Goal: Task Accomplishment & Management: Manage account settings

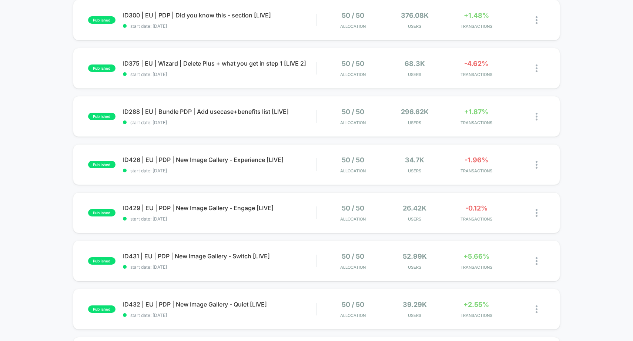
scroll to position [88, 0]
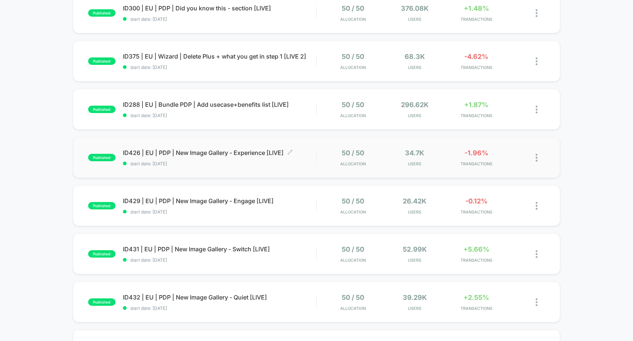
click at [199, 155] on span "ID426 | EU | PDP | New Image Gallery - Experience [LIVE] Click to edit experien…" at bounding box center [220, 152] width 194 height 7
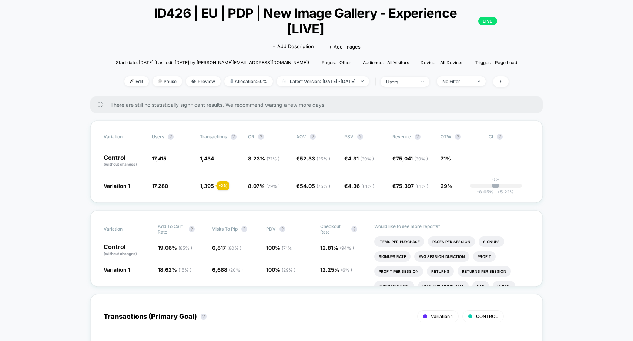
scroll to position [43, 0]
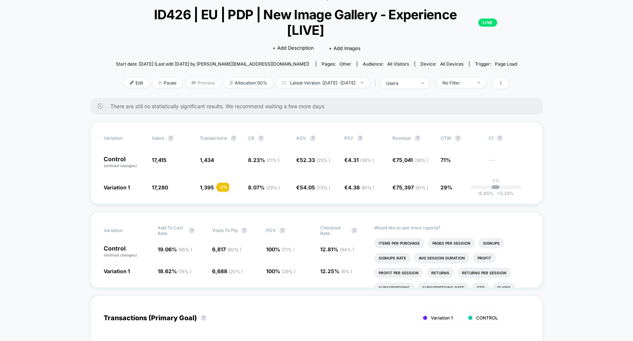
click at [186, 78] on span "Preview" at bounding box center [203, 83] width 35 height 10
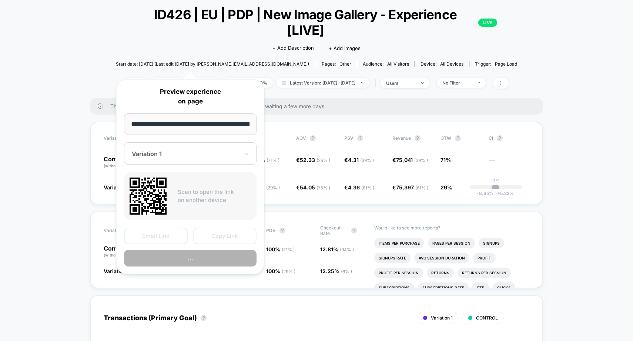
scroll to position [0, 31]
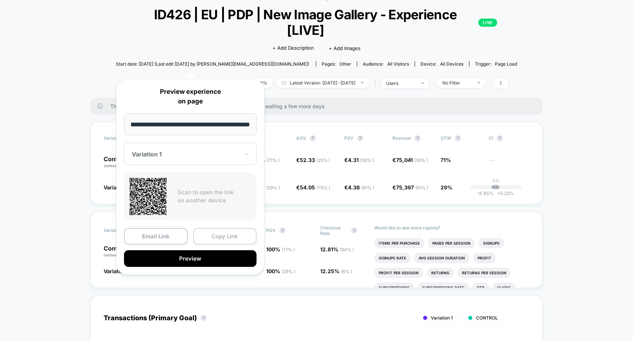
click at [227, 235] on button "Copy Link" at bounding box center [225, 236] width 64 height 17
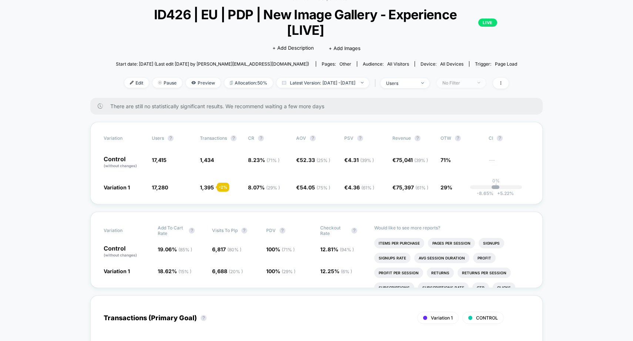
click at [464, 80] on div "No Filter" at bounding box center [457, 83] width 30 height 6
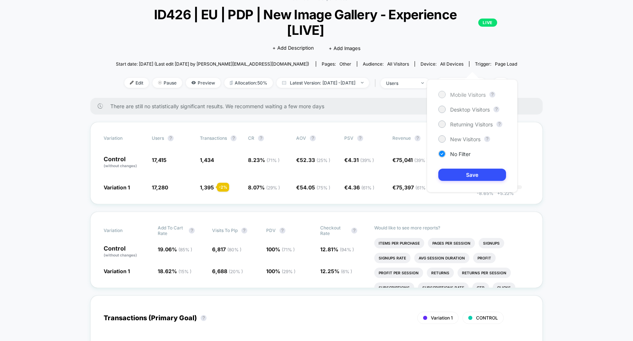
click at [468, 95] on span "Mobile Visitors" at bounding box center [468, 94] width 36 height 6
click at [467, 177] on button "Save" at bounding box center [472, 174] width 68 height 12
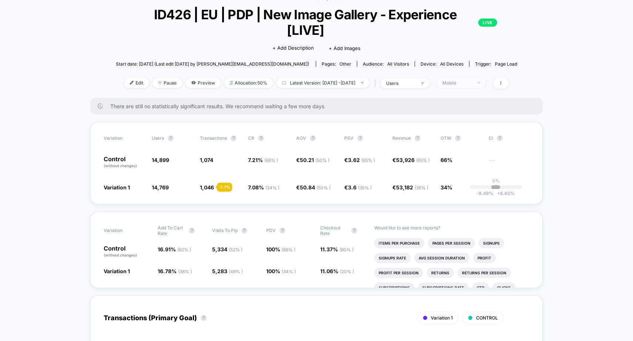
click at [479, 78] on span "Mobile" at bounding box center [461, 83] width 49 height 10
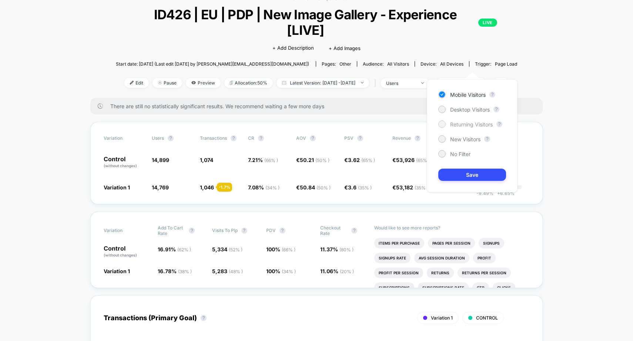
click at [467, 121] on span "Returning Visitors" at bounding box center [471, 124] width 43 height 6
click at [466, 177] on button "Save" at bounding box center [472, 174] width 68 height 12
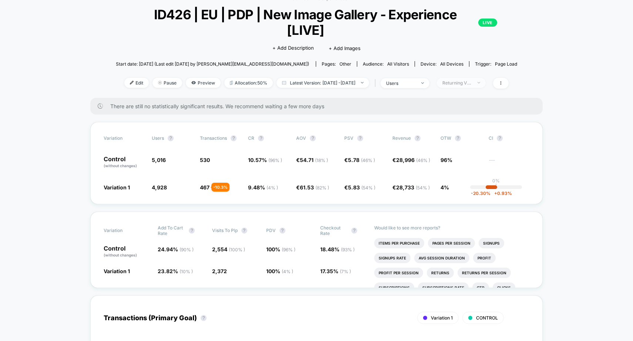
click at [472, 80] on div "Returning Visitors" at bounding box center [457, 83] width 30 height 6
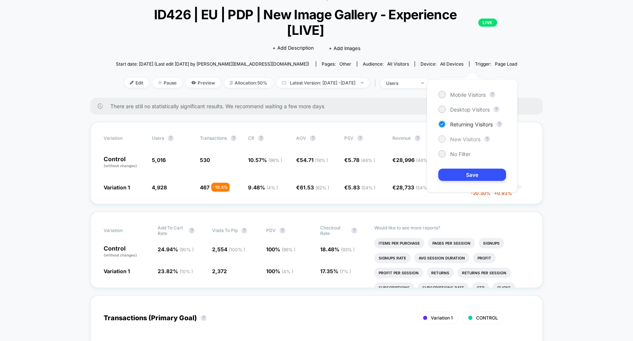
click at [469, 139] on span "New Visitors" at bounding box center [465, 139] width 30 height 6
click at [472, 177] on button "Save" at bounding box center [472, 174] width 68 height 12
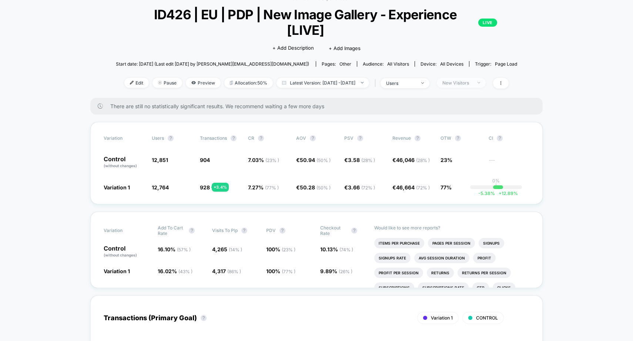
click at [468, 80] on div "New Visitors" at bounding box center [457, 83] width 30 height 6
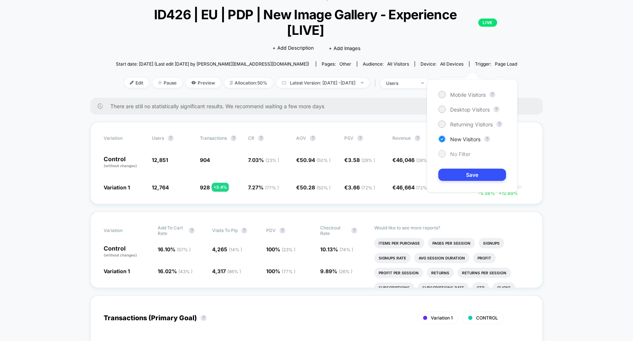
click at [466, 150] on div "No Filter" at bounding box center [454, 153] width 32 height 7
click at [468, 174] on button "Save" at bounding box center [472, 174] width 68 height 12
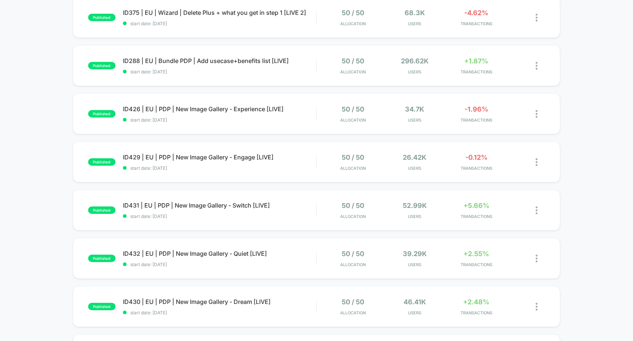
scroll to position [130, 0]
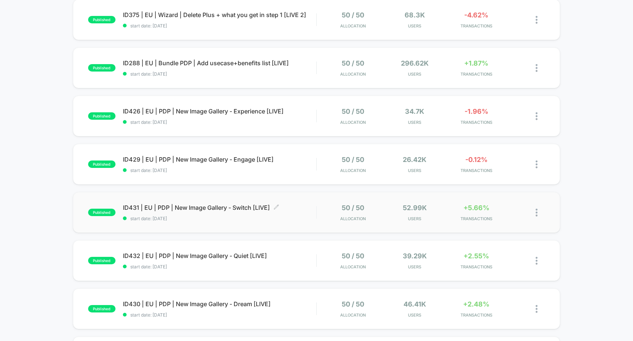
click at [198, 208] on span "ID431 | EU | PDP | New Image Gallery - Switch [LIVE] Click to edit experience d…" at bounding box center [220, 207] width 194 height 7
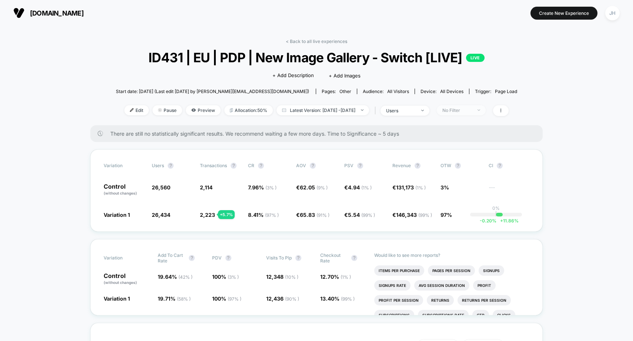
click at [472, 111] on div "No Filter" at bounding box center [457, 110] width 30 height 6
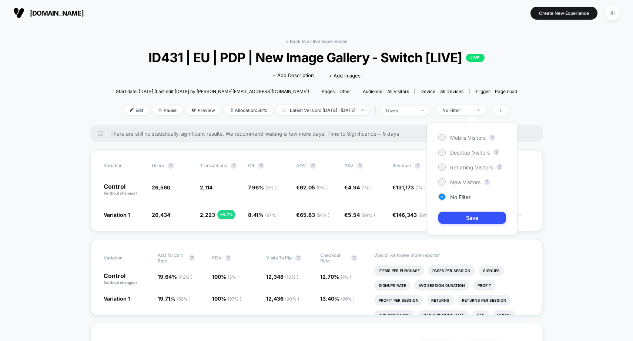
click at [467, 133] on div "Mobile Visitors ? Desktop Visitors ? Returning Visitors ? New Visitors ? No Fil…" at bounding box center [472, 178] width 91 height 113
click at [462, 138] on span "Mobile Visitors" at bounding box center [468, 137] width 36 height 6
click at [461, 217] on button "Save" at bounding box center [472, 217] width 68 height 12
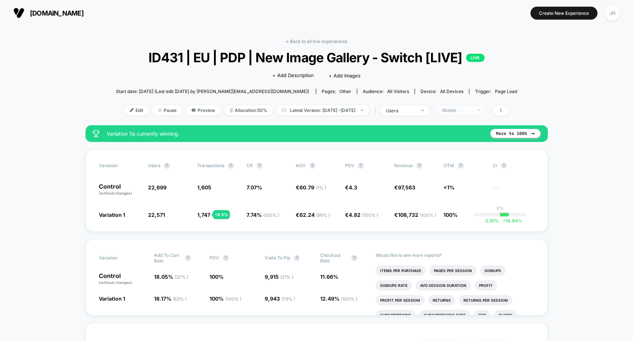
click at [466, 107] on div "Mobile" at bounding box center [457, 110] width 30 height 6
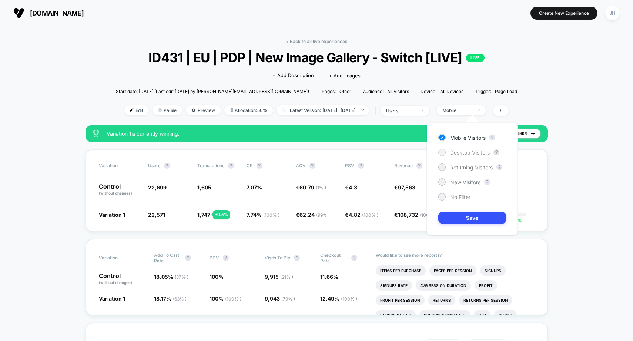
click at [467, 152] on span "Desktop Visitors" at bounding box center [470, 152] width 40 height 6
click at [470, 221] on button "Save" at bounding box center [472, 217] width 68 height 12
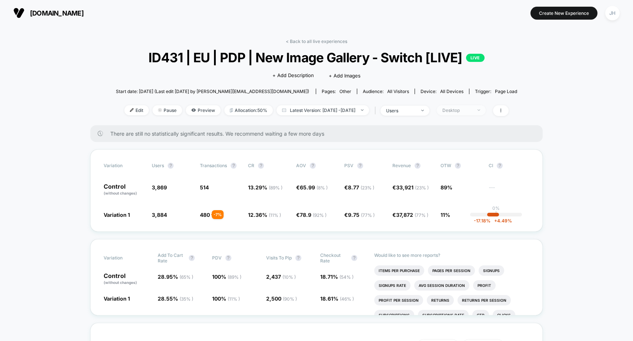
click at [471, 105] on span "Desktop" at bounding box center [461, 110] width 49 height 10
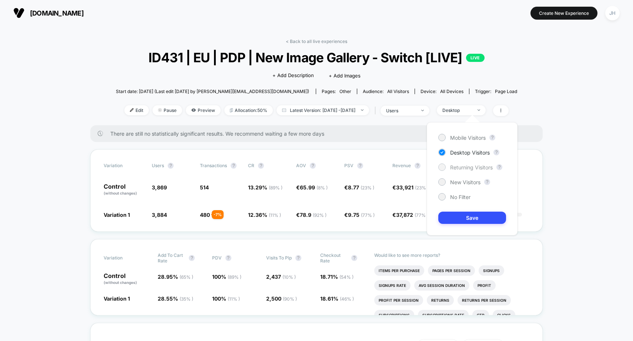
click at [468, 168] on span "Returning Visitors" at bounding box center [471, 167] width 43 height 6
click at [472, 222] on button "Save" at bounding box center [472, 217] width 68 height 12
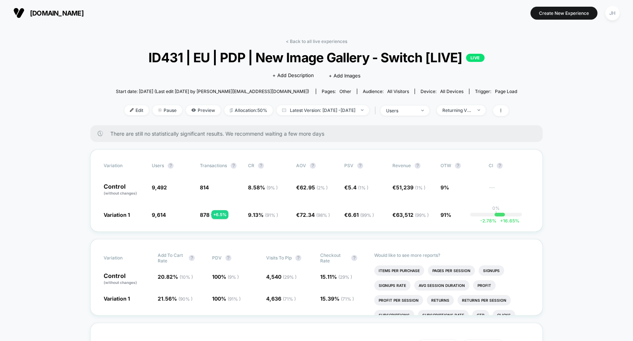
click at [471, 116] on div "< Back to all live experiences ID431 | EU | PDP | New Image Gallery - Switch [L…" at bounding box center [316, 82] width 401 height 87
click at [471, 111] on div "Returning Visitors" at bounding box center [457, 110] width 30 height 6
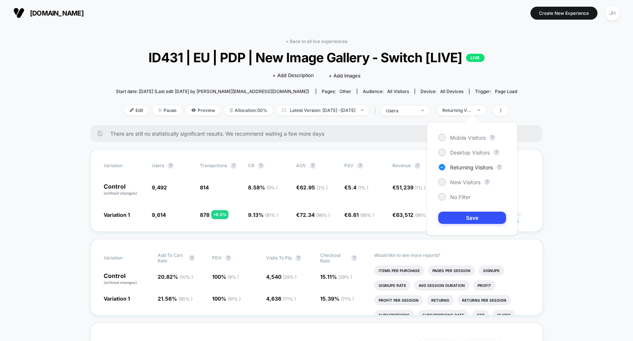
click at [470, 177] on div "Mobile Visitors ? Desktop Visitors ? Returning Visitors ? New Visitors ? No Fil…" at bounding box center [472, 178] width 91 height 113
click at [468, 181] on span "New Visitors" at bounding box center [465, 182] width 30 height 6
click at [467, 217] on button "Save" at bounding box center [472, 217] width 68 height 12
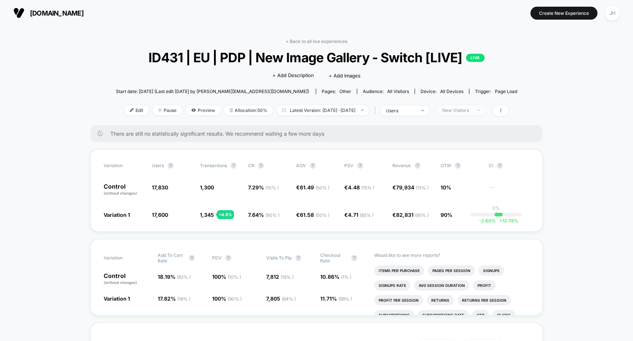
click at [479, 113] on span "New Visitors" at bounding box center [461, 110] width 49 height 10
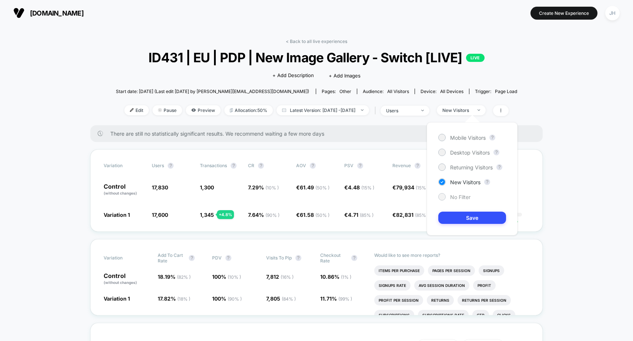
click at [467, 195] on span "No Filter" at bounding box center [460, 197] width 20 height 6
click at [472, 220] on button "Save" at bounding box center [472, 217] width 68 height 12
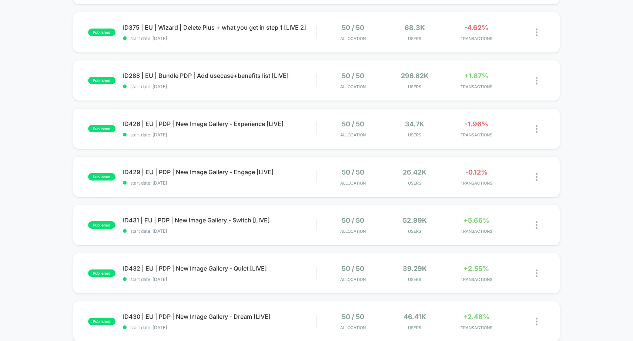
click at [57, 192] on div "published ID300 | EU | PDP | Did you know this - section [LIVE] start date: [DA…" at bounding box center [316, 267] width 633 height 607
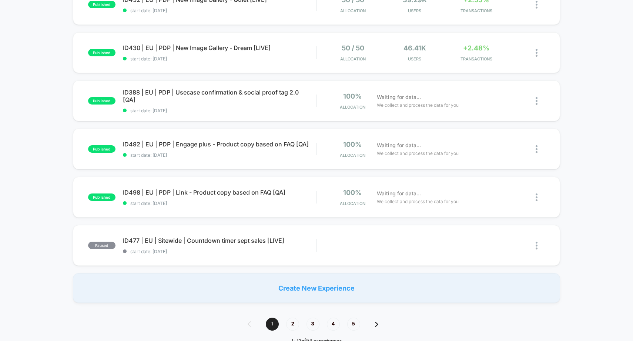
scroll to position [389, 0]
